Goal: Transaction & Acquisition: Purchase product/service

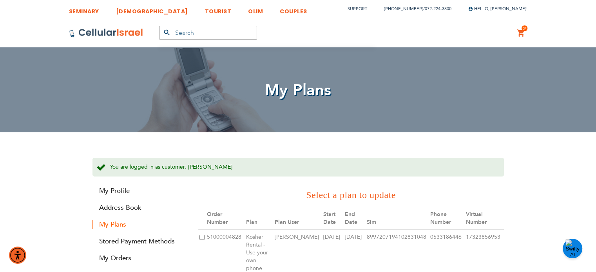
click at [525, 35] on div "2 2 items My Cart Mini Cart Options Details 1 Month $ 99.00 One time Sim Card $…" at bounding box center [521, 32] width 24 height 29
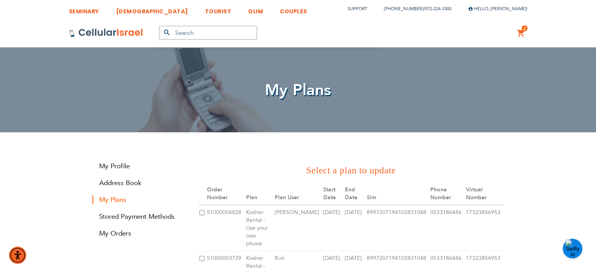
click at [523, 34] on link "2 2 items My Cart" at bounding box center [521, 33] width 9 height 9
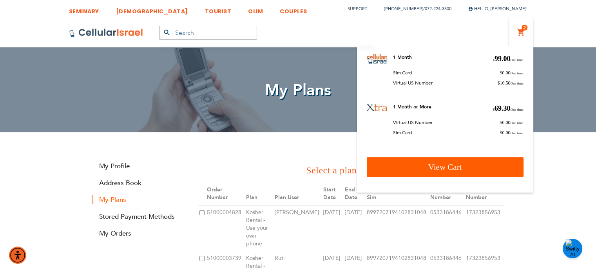
click at [433, 166] on span "View Cart" at bounding box center [445, 167] width 34 height 9
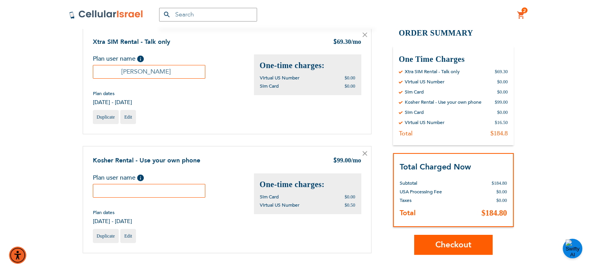
scroll to position [88, 0]
click at [152, 70] on input "[PERSON_NAME]" at bounding box center [149, 72] width 113 height 14
click at [154, 194] on input "text" at bounding box center [149, 191] width 113 height 14
paste input "[PERSON_NAME]"
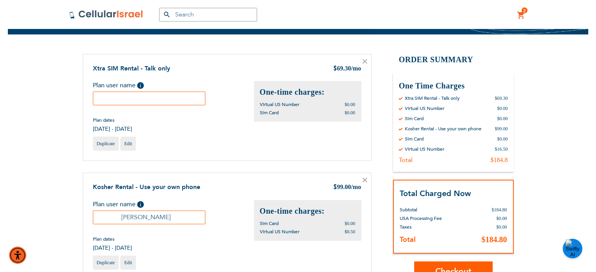
scroll to position [58, 0]
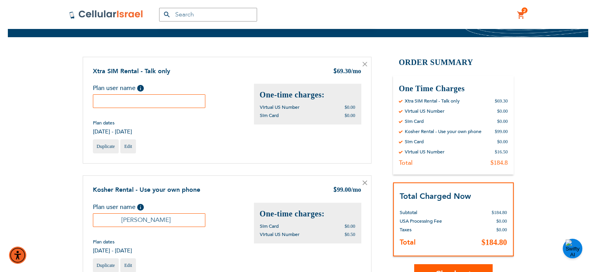
type input "[PERSON_NAME]"
click at [365, 64] on icon at bounding box center [364, 64] width 5 height 5
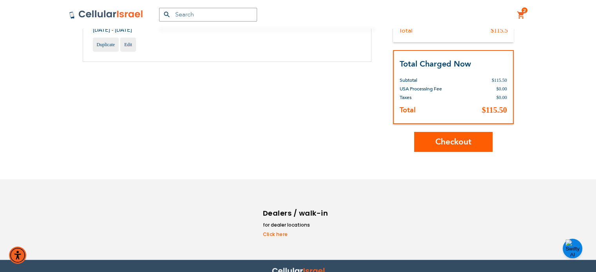
scroll to position [169, 0]
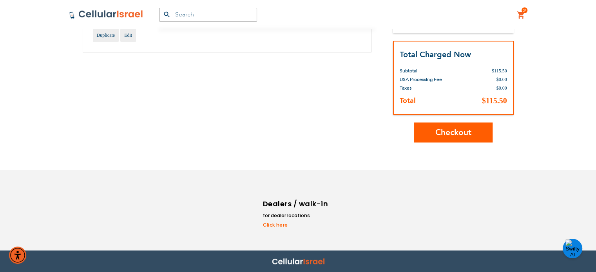
click at [440, 131] on span "Checkout" at bounding box center [453, 132] width 36 height 11
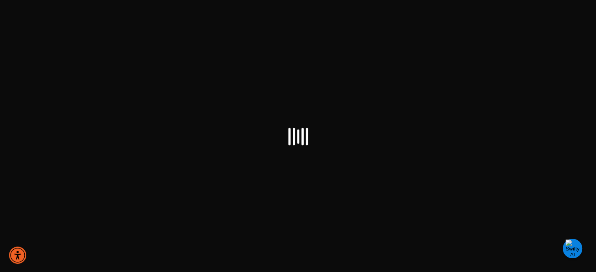
checkbox input "false"
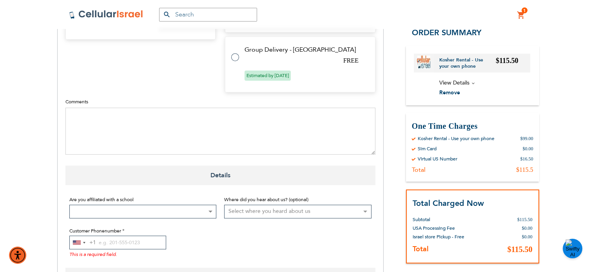
scroll to position [434, 0]
click at [139, 235] on input "Customer Phonenumber" at bounding box center [117, 242] width 97 height 14
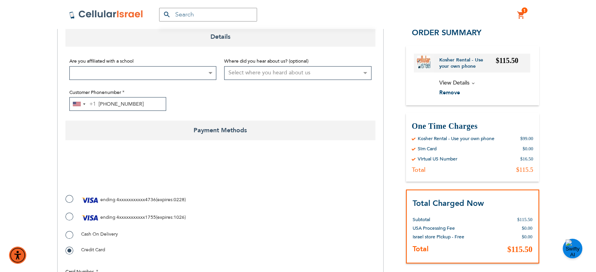
scroll to position [571, 0]
type input "718-289-0195"
checkbox input "true"
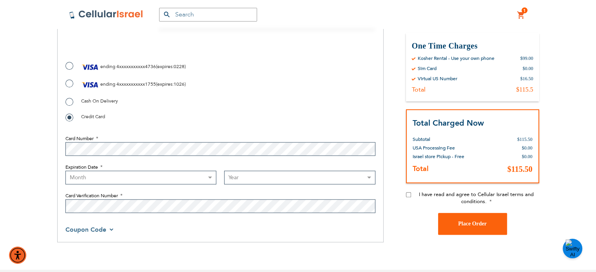
scroll to position [706, 0]
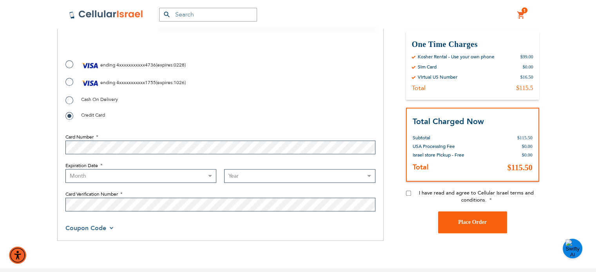
click at [143, 169] on select "Month 01 - January 02 - February 03 - March 04 - April 05 - May 06 - June 07 - …" at bounding box center [140, 176] width 151 height 14
select select "8"
click at [65, 169] on select "Month 01 - January 02 - February 03 - March 04 - April 05 - May 06 - June 07 - …" at bounding box center [140, 176] width 151 height 14
click at [241, 169] on select "Year 2025 2026 2027 2028 2029 2030 2031 2032 2033 2034 2035 2036 2037 2038 2039…" at bounding box center [299, 176] width 151 height 14
select select "2029"
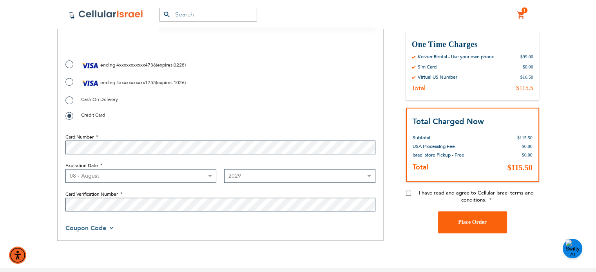
click at [224, 169] on select "Year 2025 2026 2027 2028 2029 2030 2031 2032 2033 2034 2035 2036 2037 2038 2039…" at bounding box center [299, 176] width 151 height 14
click at [407, 190] on input "I have read and agree to Cellular Israel terms and conditions." at bounding box center [408, 192] width 5 height 5
checkbox input "true"
click at [474, 219] on span "Place Order" at bounding box center [472, 222] width 29 height 6
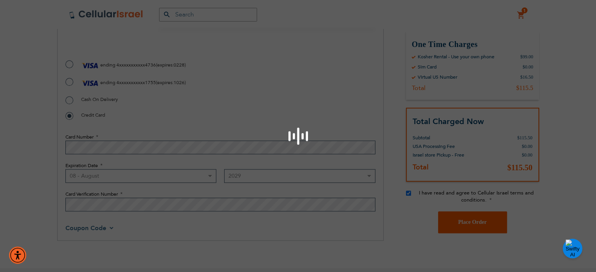
checkbox input "false"
